Goal: Transaction & Acquisition: Obtain resource

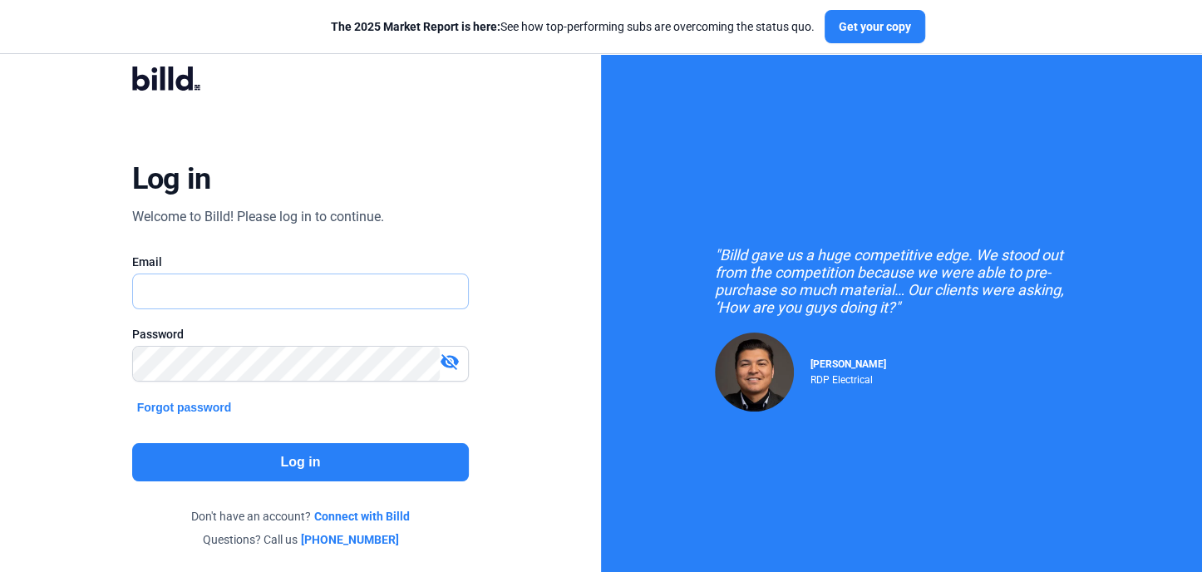
type input "[EMAIL_ADDRESS][DOMAIN_NAME]"
click at [302, 456] on button "Log in" at bounding box center [300, 462] width 337 height 38
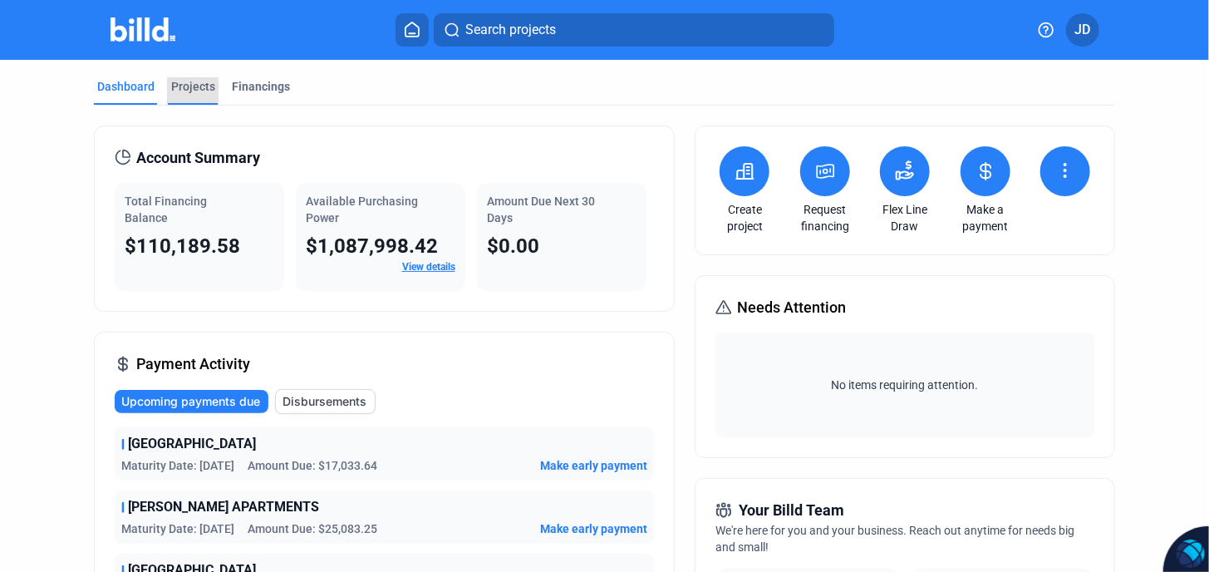
click at [194, 88] on div "Projects" at bounding box center [193, 86] width 44 height 17
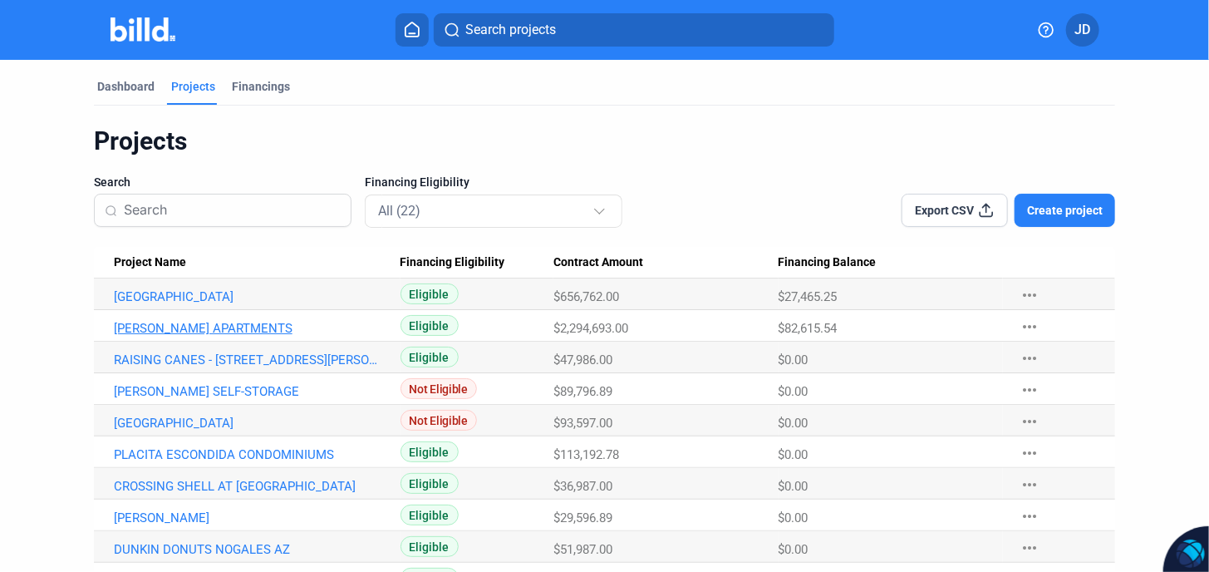
click at [191, 328] on link "[PERSON_NAME] APARTMENTS" at bounding box center [249, 328] width 271 height 15
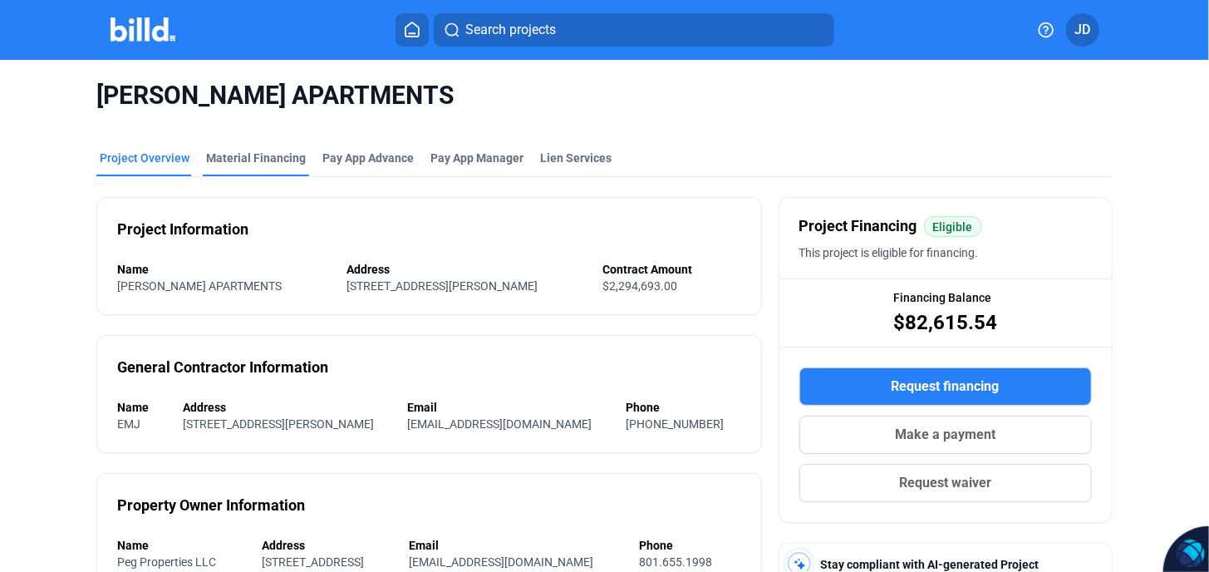
click at [261, 159] on div "Material Financing" at bounding box center [256, 158] width 100 height 17
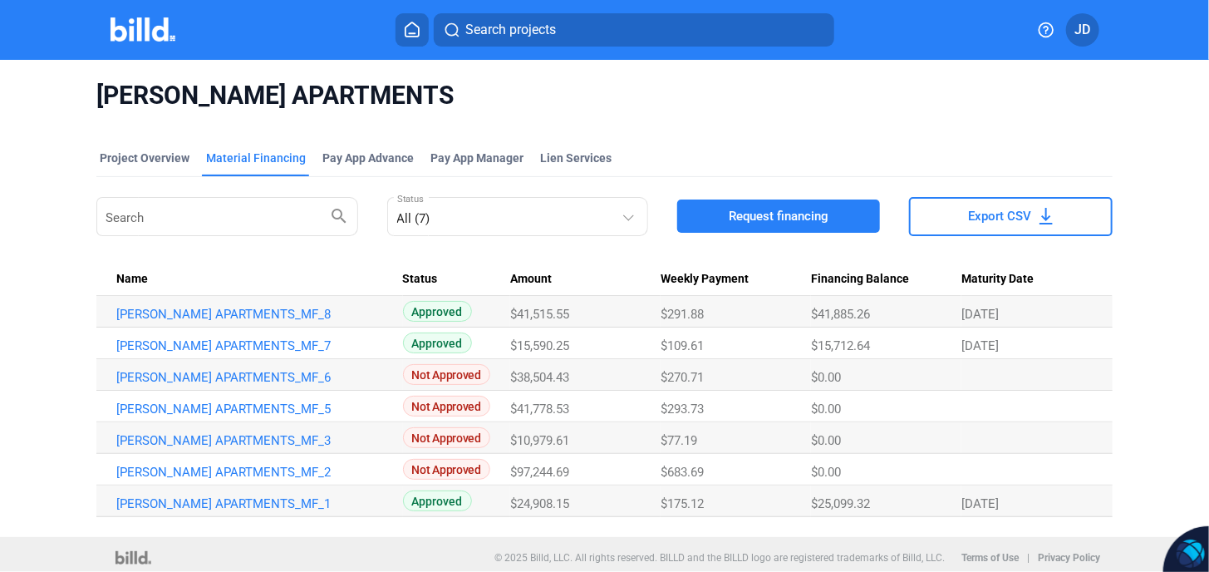
click at [264, 160] on div "Material Financing" at bounding box center [256, 158] width 100 height 17
click at [377, 226] on div "Search search All (7) Status Request financing Export CSV" at bounding box center [603, 217] width 1015 height 46
click at [141, 164] on div "Project Overview" at bounding box center [145, 158] width 90 height 17
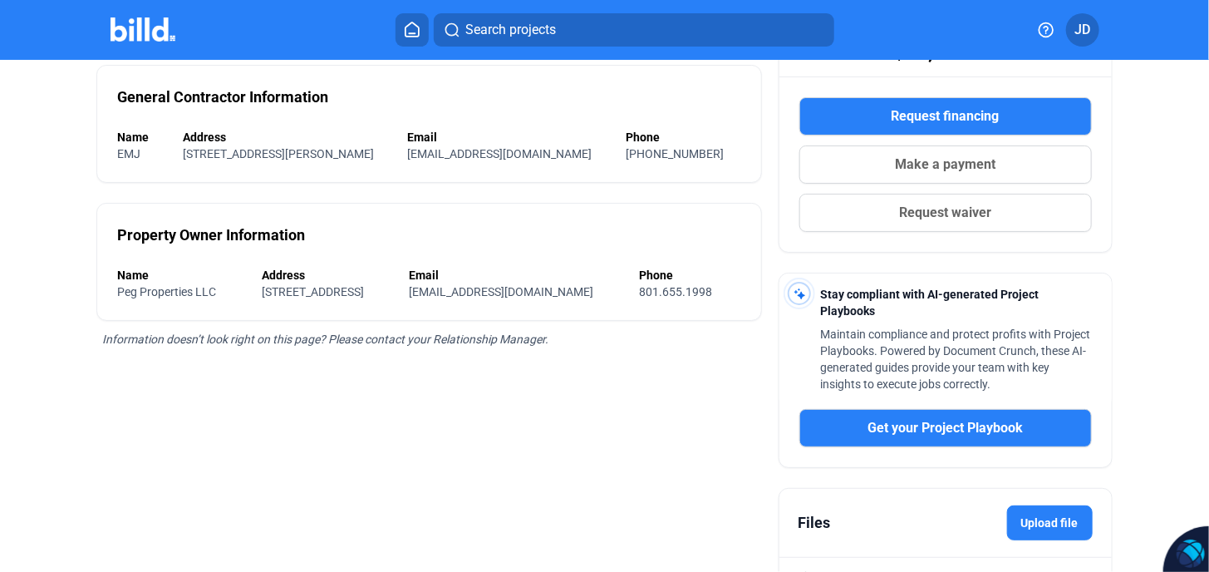
scroll to position [332, 0]
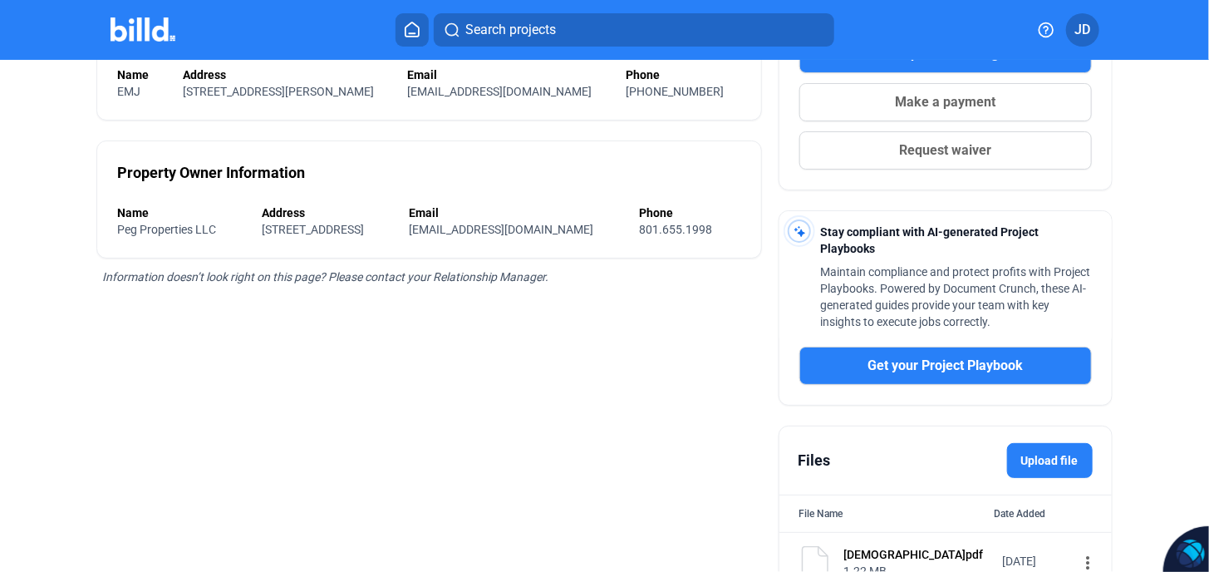
click at [1053, 453] on label "Upload file" at bounding box center [1050, 460] width 86 height 35
click at [0, 0] on input "Upload file" at bounding box center [0, 0] width 0 height 0
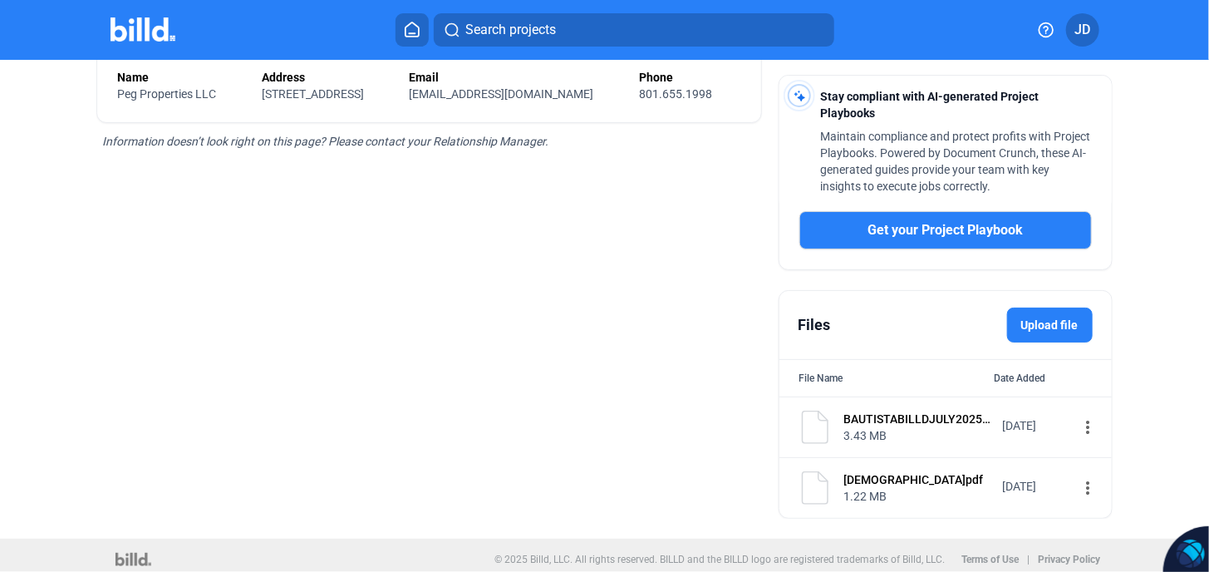
scroll to position [469, 0]
click at [1079, 424] on mat-icon "more_vert" at bounding box center [1089, 426] width 20 height 20
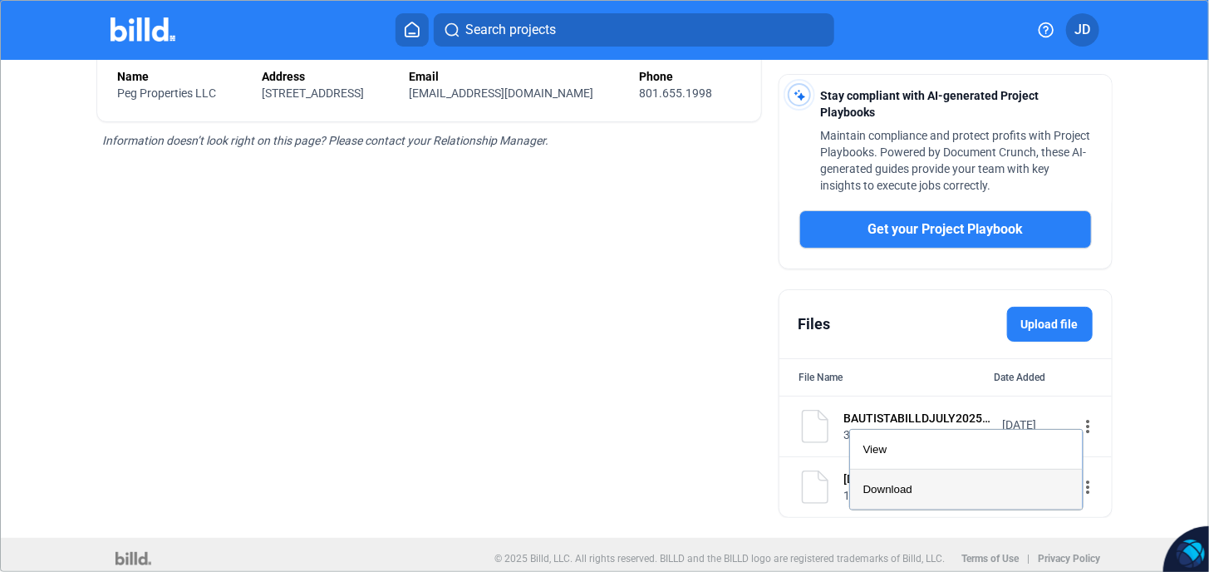
click at [899, 492] on button "Download" at bounding box center [966, 490] width 233 height 40
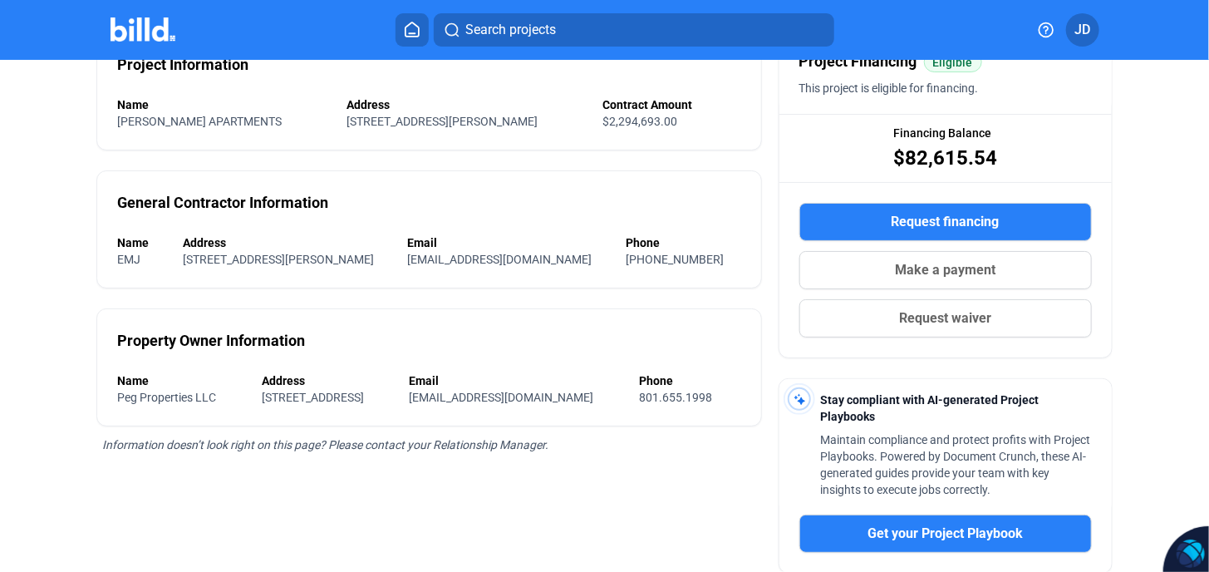
scroll to position [81, 0]
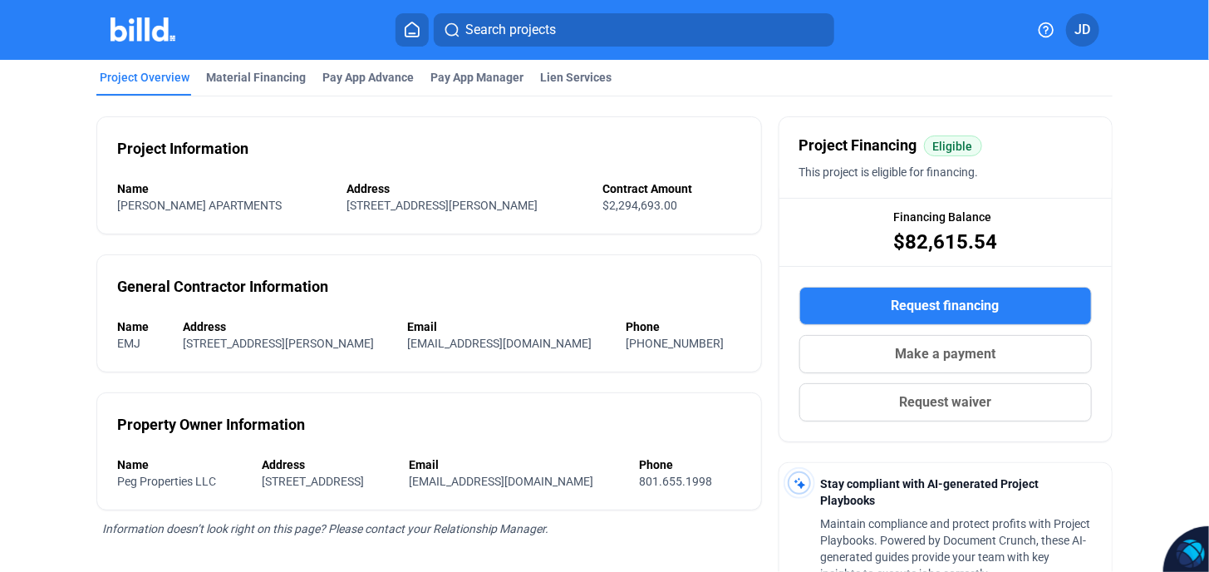
click at [952, 302] on span "Request financing" at bounding box center [946, 306] width 108 height 20
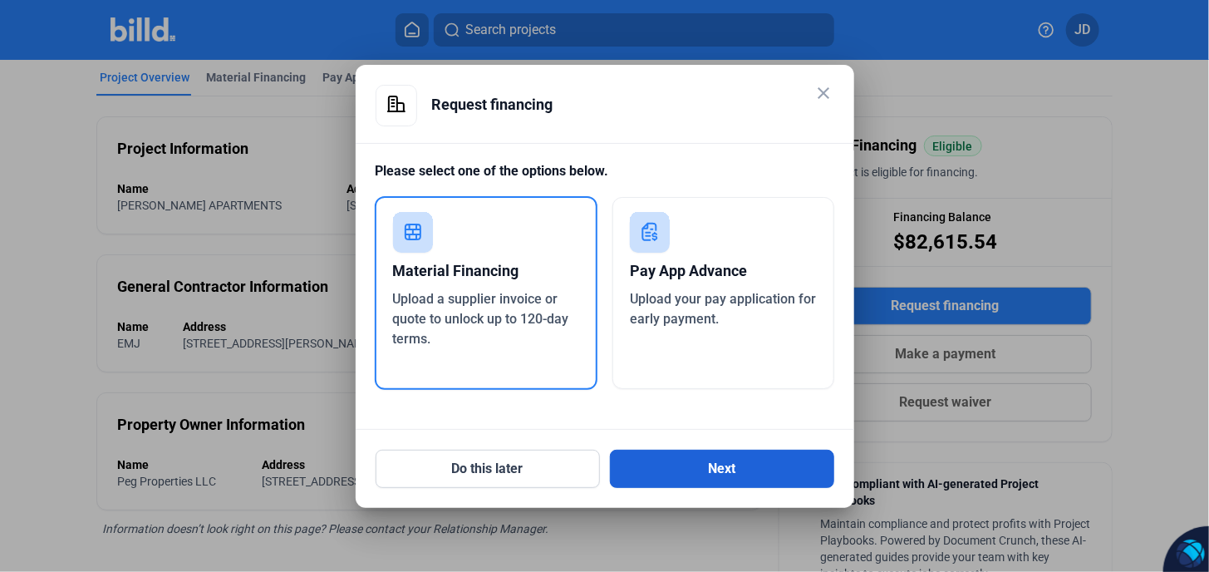
click at [723, 468] on button "Next" at bounding box center [722, 469] width 224 height 38
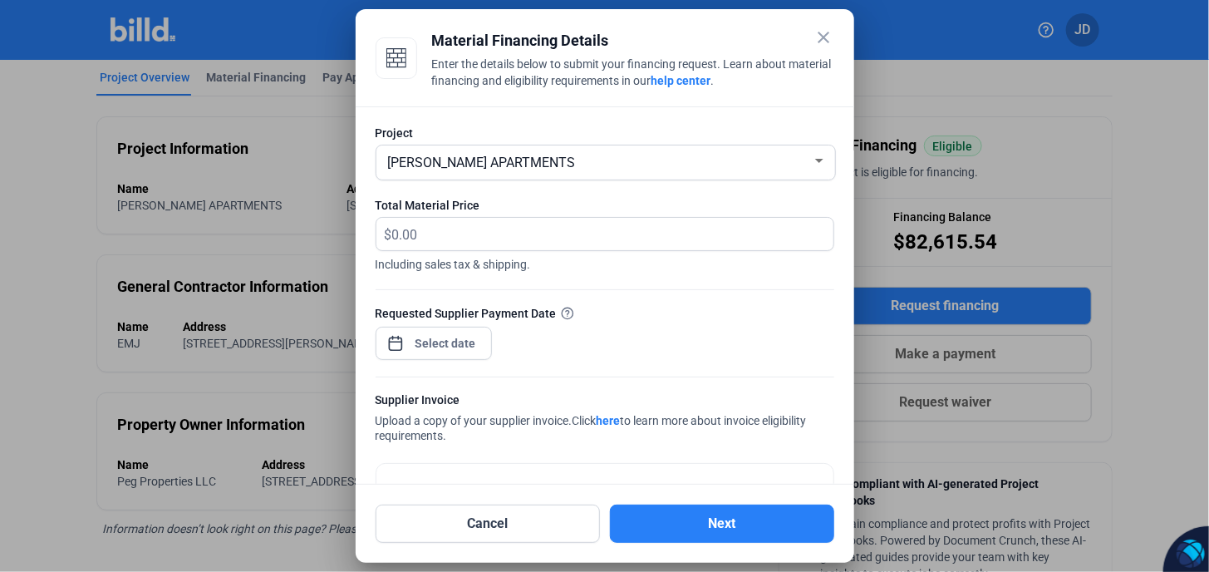
click at [824, 39] on mat-icon "close" at bounding box center [824, 37] width 20 height 20
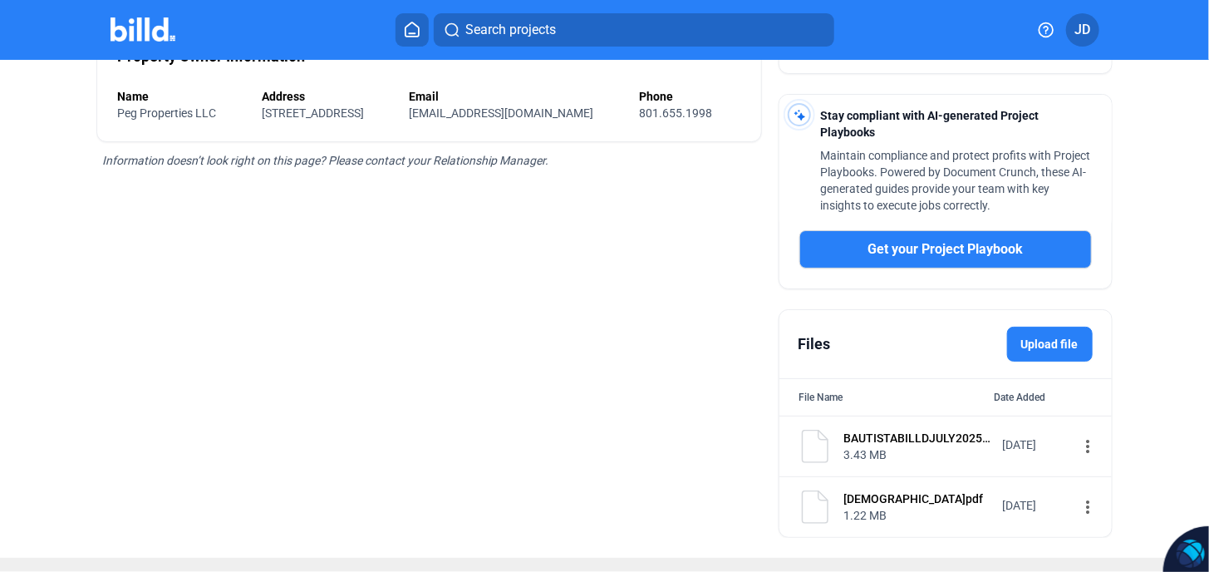
scroll to position [469, 0]
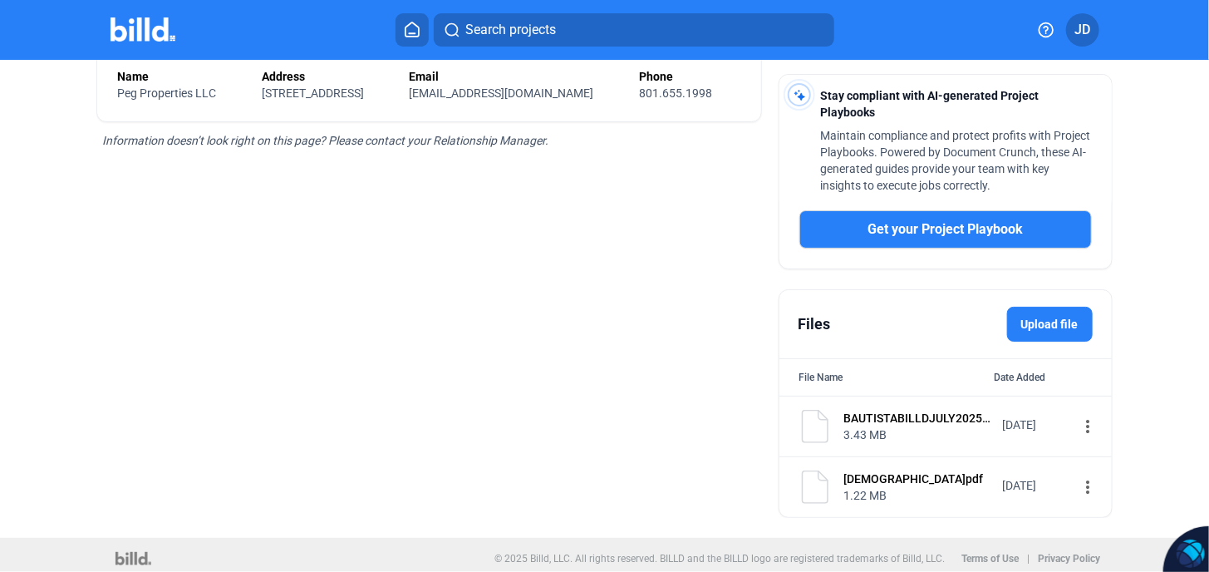
click at [1079, 416] on mat-icon "more_vert" at bounding box center [1089, 426] width 20 height 20
